Goal: Find contact information: Obtain details needed to contact an individual or organization

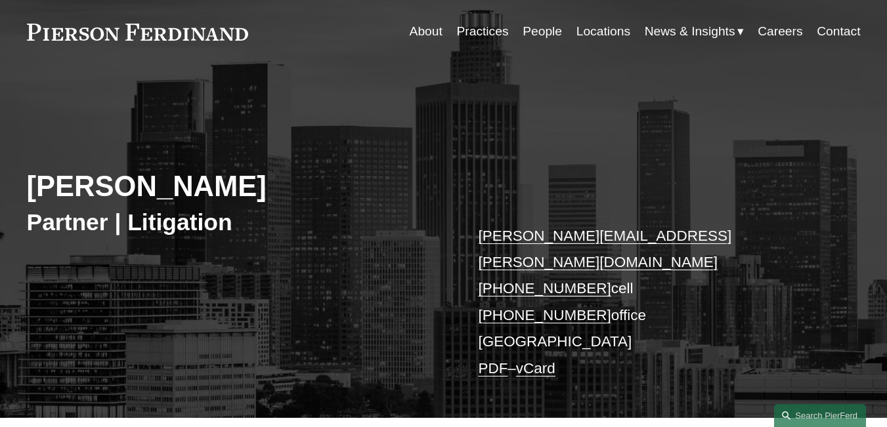
scroll to position [66, 0]
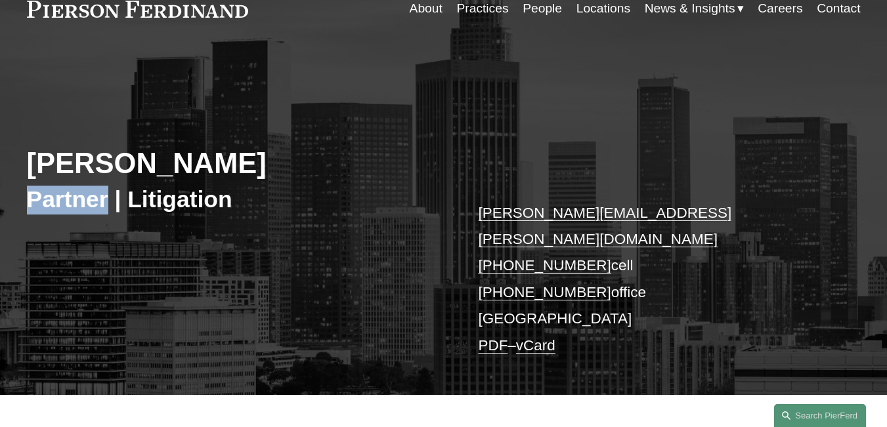
drag, startPoint x: 29, startPoint y: 196, endPoint x: 107, endPoint y: 203, distance: 78.4
click at [107, 203] on h3 "Partner | Litigation" at bounding box center [235, 200] width 417 height 29
copy h3 "Partner"
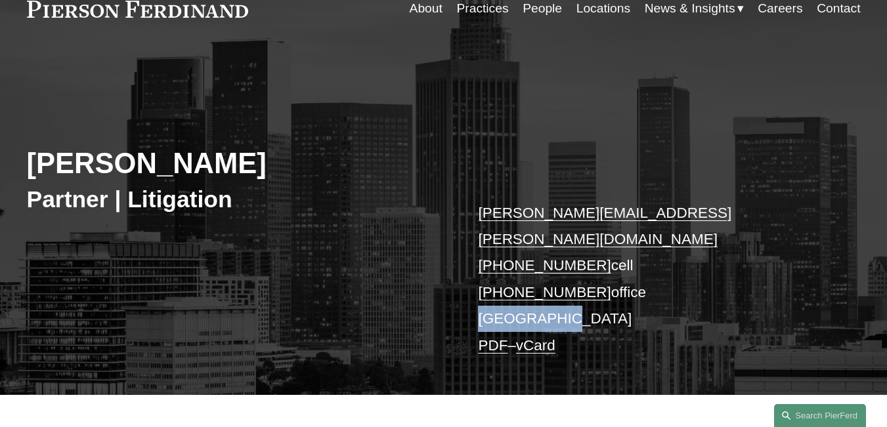
drag, startPoint x: 473, startPoint y: 293, endPoint x: 578, endPoint y: 295, distance: 105.7
click at [578, 295] on div "[PERSON_NAME] Partner | Litigation [PERSON_NAME][EMAIL_ADDRESS][PERSON_NAME][DO…" at bounding box center [443, 234] width 887 height 320
copy p "[GEOGRAPHIC_DATA]"
click at [371, 289] on div "[PERSON_NAME] Partner | Litigation [PERSON_NAME][EMAIL_ADDRESS][PERSON_NAME][DO…" at bounding box center [443, 234] width 887 height 320
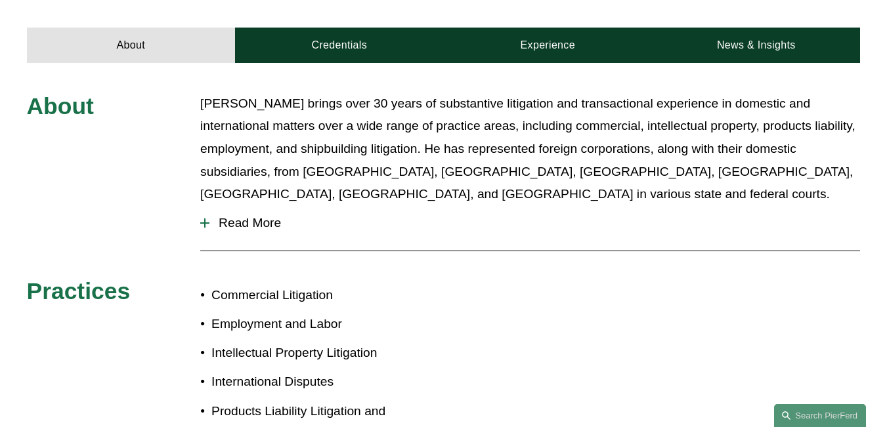
scroll to position [460, 0]
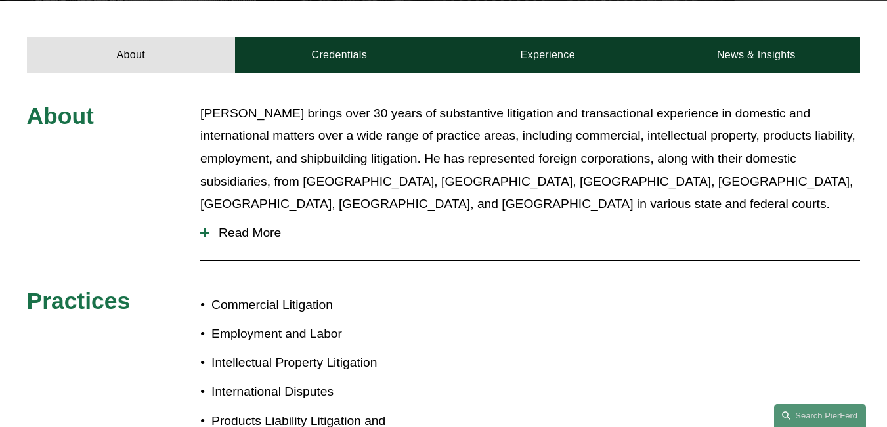
click at [242, 226] on span "Read More" at bounding box center [534, 233] width 651 height 14
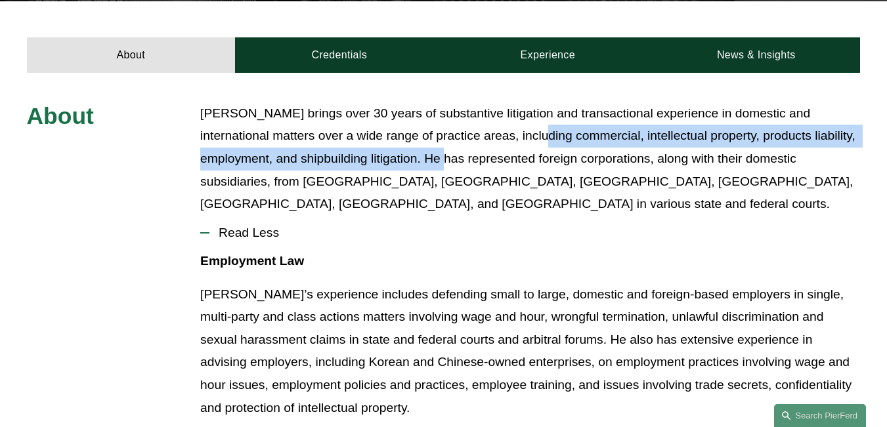
drag, startPoint x: 523, startPoint y: 112, endPoint x: 419, endPoint y: 131, distance: 105.3
click at [419, 131] on p "[PERSON_NAME] brings over 30 years of substantive litigation and transactional …" at bounding box center [530, 159] width 660 height 114
copy p "including commercial, intellectual property, products liability, employment, an…"
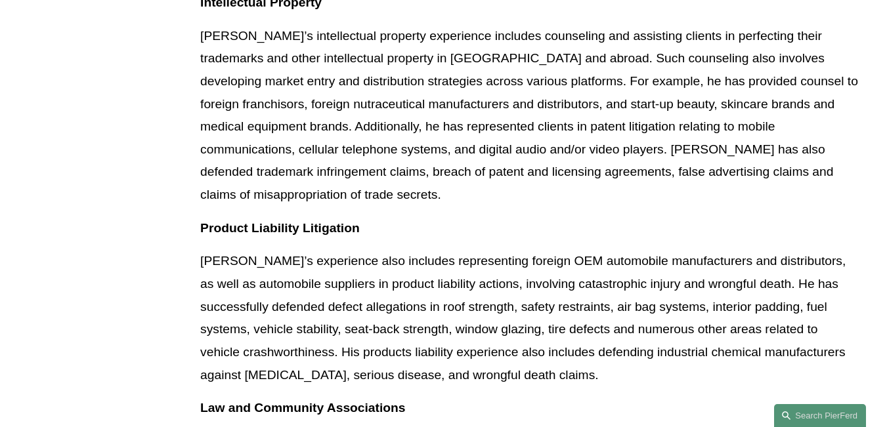
scroll to position [985, 0]
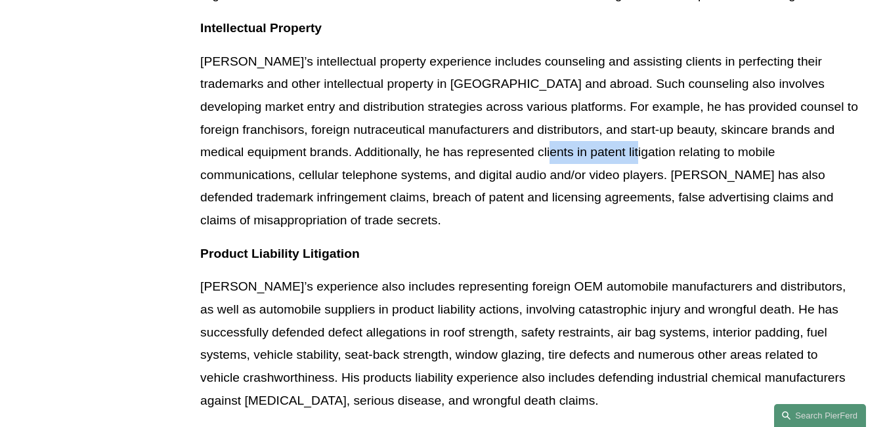
drag, startPoint x: 483, startPoint y: 108, endPoint x: 571, endPoint y: 107, distance: 88.0
click at [571, 107] on p "[PERSON_NAME]’s intellectual property experience includes counseling and assist…" at bounding box center [530, 142] width 660 height 182
copy p "patent litigation"
click at [207, 276] on p "[PERSON_NAME]’s experience also includes representing foreign OEM automobile ma…" at bounding box center [530, 344] width 660 height 137
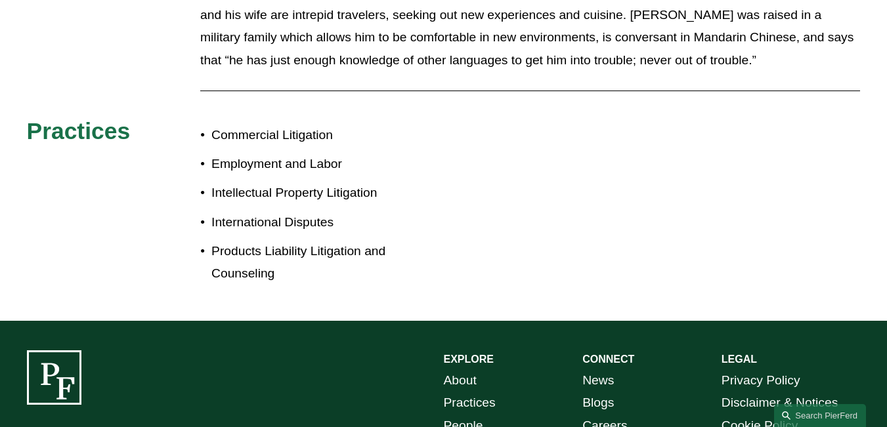
scroll to position [1696, 0]
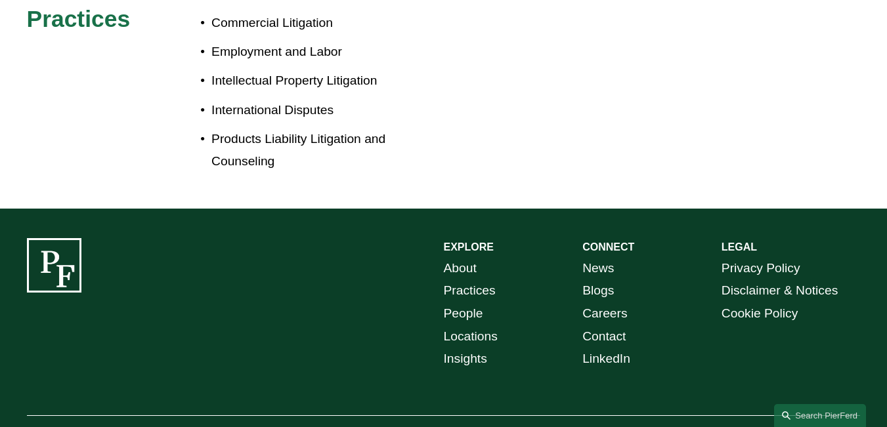
drag, startPoint x: 39, startPoint y: 384, endPoint x: 166, endPoint y: 385, distance: 127.4
copy p "[PERSON_NAME] LLP"
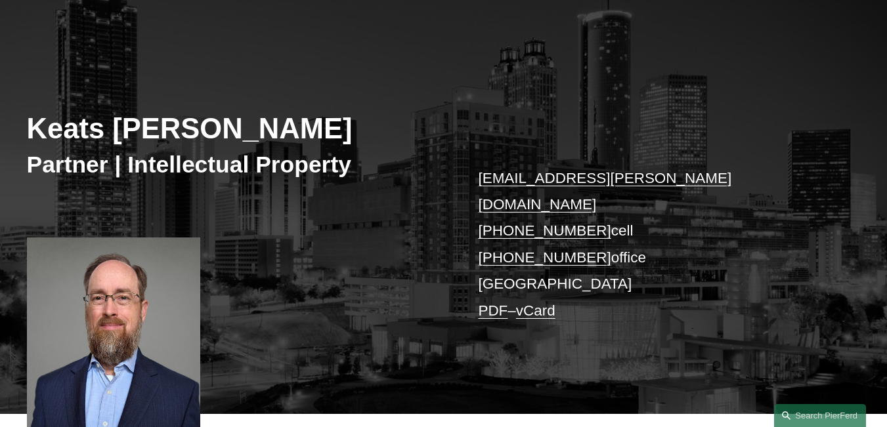
scroll to position [131, 0]
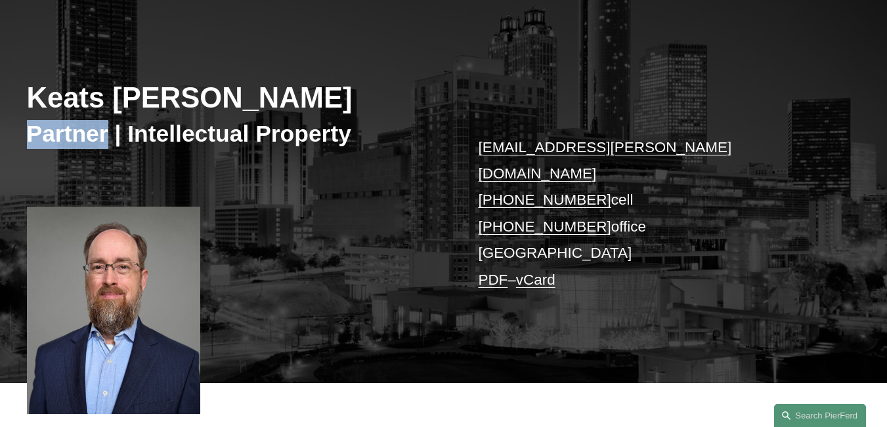
drag, startPoint x: 30, startPoint y: 129, endPoint x: 105, endPoint y: 136, distance: 75.2
click at [105, 136] on h3 "Partner | Intellectual Property" at bounding box center [235, 134] width 417 height 29
copy h3 "Partner"
click at [362, 213] on div "Keats Quinalty Partner | Intellectual Property keats.quinalty@pierferd.com +1.4…" at bounding box center [443, 196] width 887 height 374
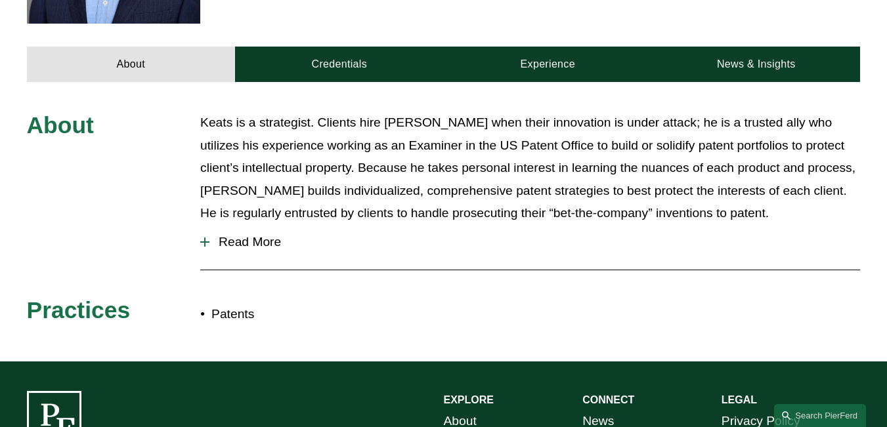
scroll to position [525, 0]
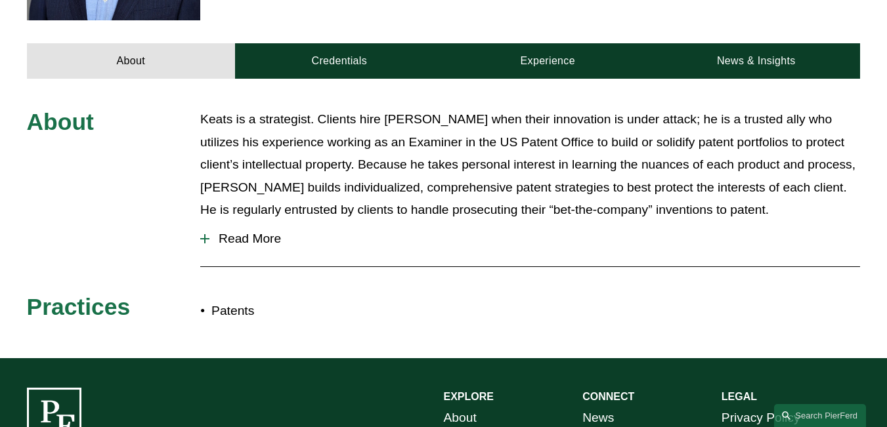
click at [223, 232] on span "Read More" at bounding box center [534, 239] width 651 height 14
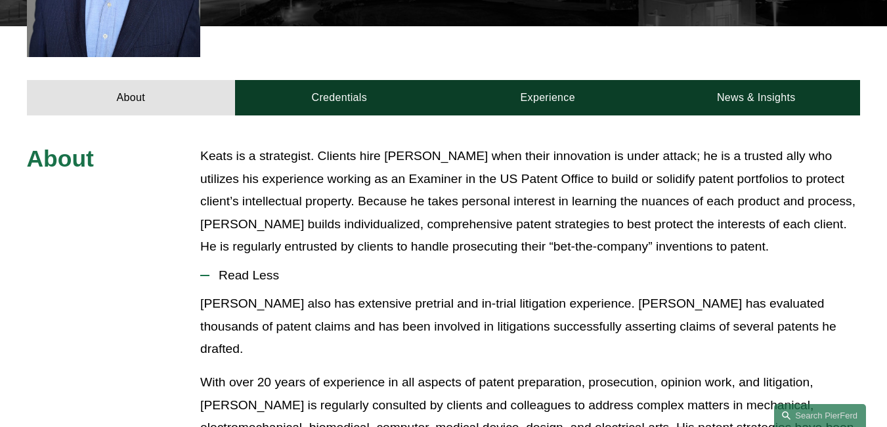
scroll to position [460, 0]
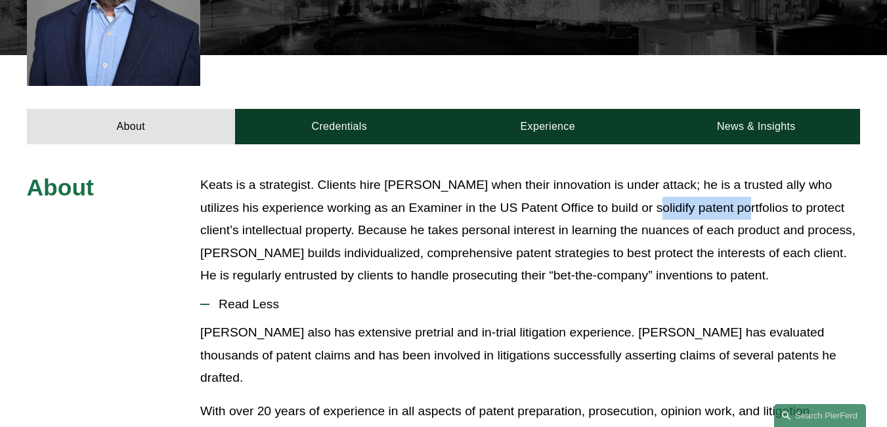
drag, startPoint x: 639, startPoint y: 183, endPoint x: 727, endPoint y: 190, distance: 88.9
click at [727, 190] on p "Keats is a strategist. Clients hire Keats when their innovation is under attack…" at bounding box center [530, 231] width 660 height 114
copy p "patent portfolios"
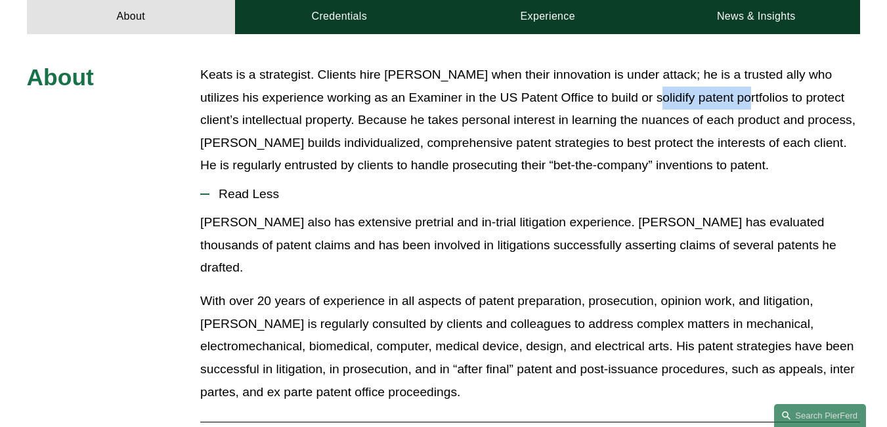
scroll to position [591, 0]
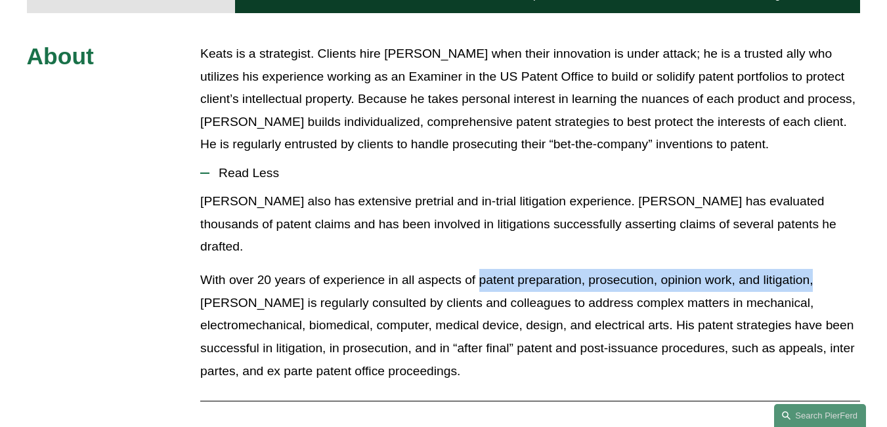
drag, startPoint x: 481, startPoint y: 236, endPoint x: 813, endPoint y: 232, distance: 332.9
click at [813, 269] on p "With over 20 years of experience in all aspects of patent preparation, prosecut…" at bounding box center [530, 326] width 660 height 114
copy p "patent preparation, prosecution, opinion work, and litigation,"
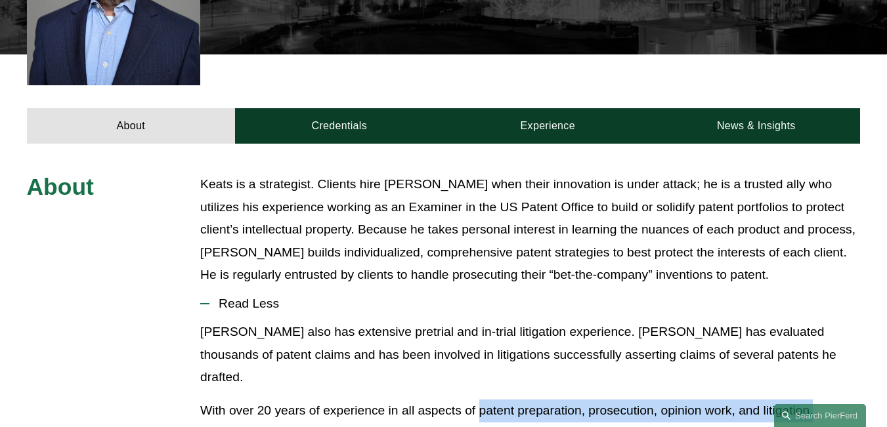
scroll to position [460, 0]
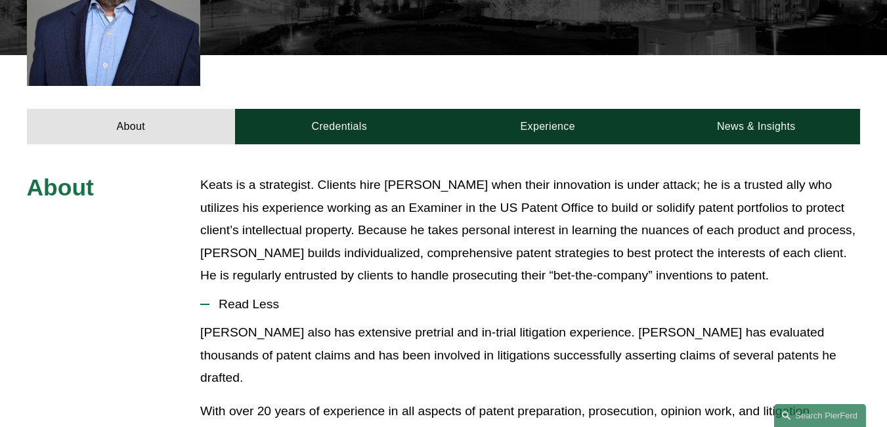
click at [540, 145] on div "About Keats is a strategist. Clients hire Keats when their innovation is under …" at bounding box center [443, 384] width 887 height 481
click at [446, 174] on p "Keats is a strategist. Clients hire Keats when their innovation is under attack…" at bounding box center [530, 231] width 660 height 114
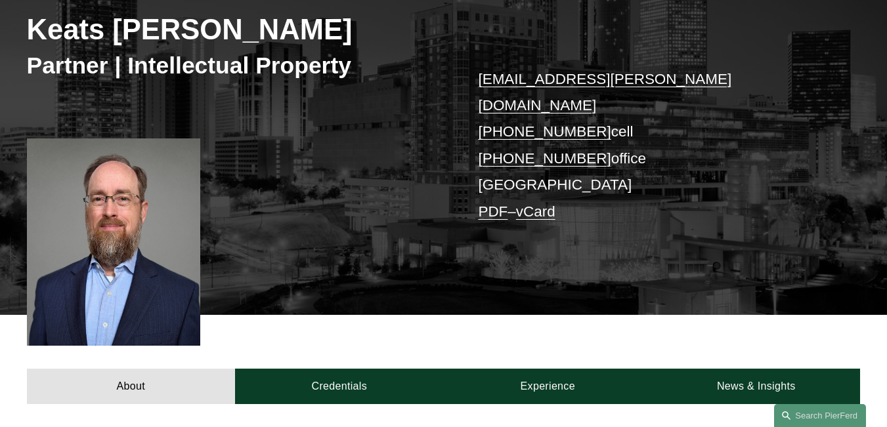
scroll to position [197, 0]
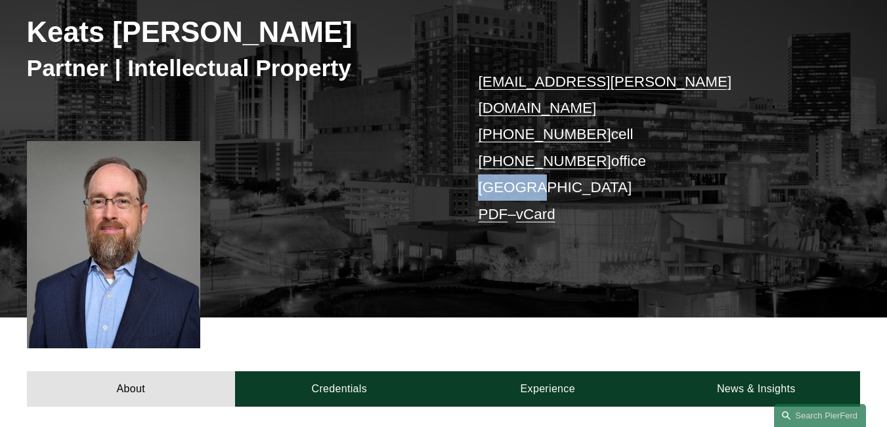
drag, startPoint x: 531, startPoint y: 163, endPoint x: 479, endPoint y: 161, distance: 51.9
click at [479, 161] on p "keats.quinalty@pierferd.com +1.404.558.3670 cell +1.678.355.8132 office Atlanta…" at bounding box center [651, 149] width 347 height 160
copy p "Atlanta"
click at [413, 215] on div "Keats Quinalty Partner | Intellectual Property keats.quinalty@pierferd.com +1.4…" at bounding box center [443, 130] width 887 height 374
